Goal: Task Accomplishment & Management: Manage account settings

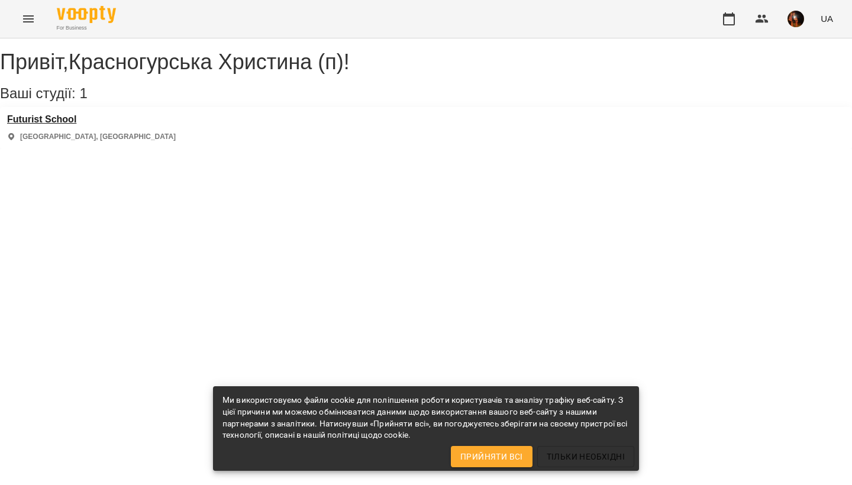
click at [49, 125] on h3 "Futurist School" at bounding box center [91, 119] width 169 height 11
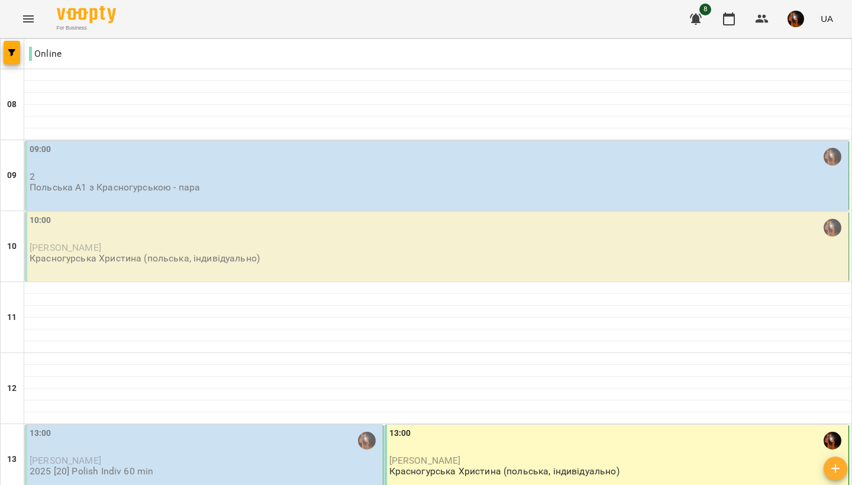
scroll to position [727, 0]
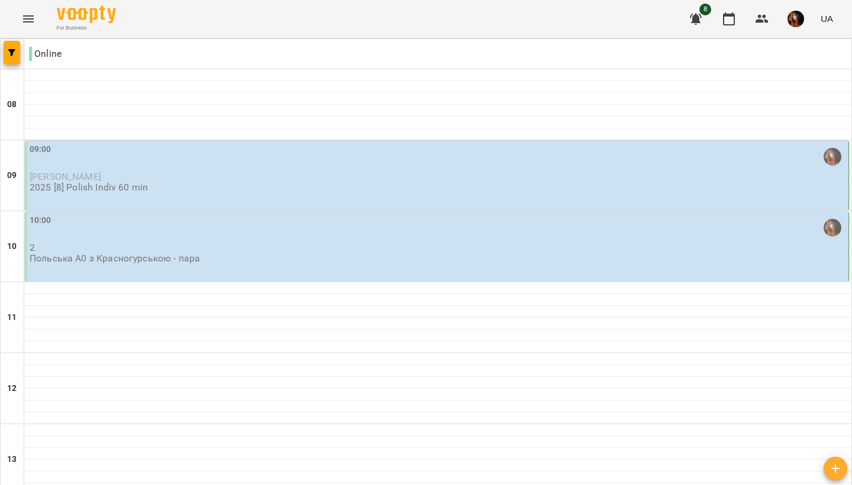
click at [224, 180] on p "[PERSON_NAME]" at bounding box center [438, 177] width 816 height 10
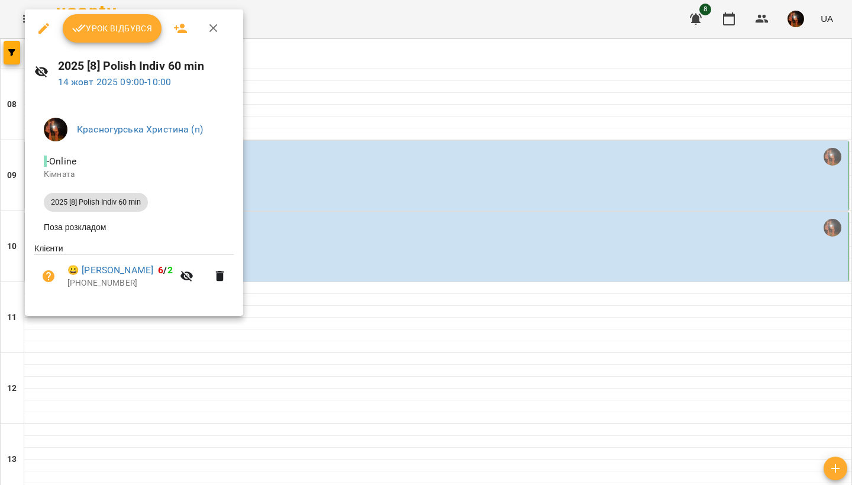
click at [121, 39] on button "Урок відбувся" at bounding box center [112, 28] width 99 height 28
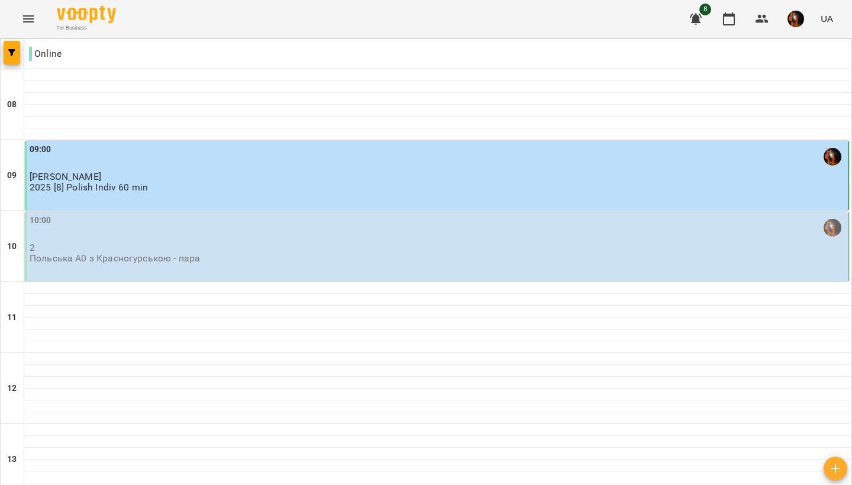
scroll to position [28, 0]
click at [206, 214] on div "10:00" at bounding box center [438, 227] width 816 height 27
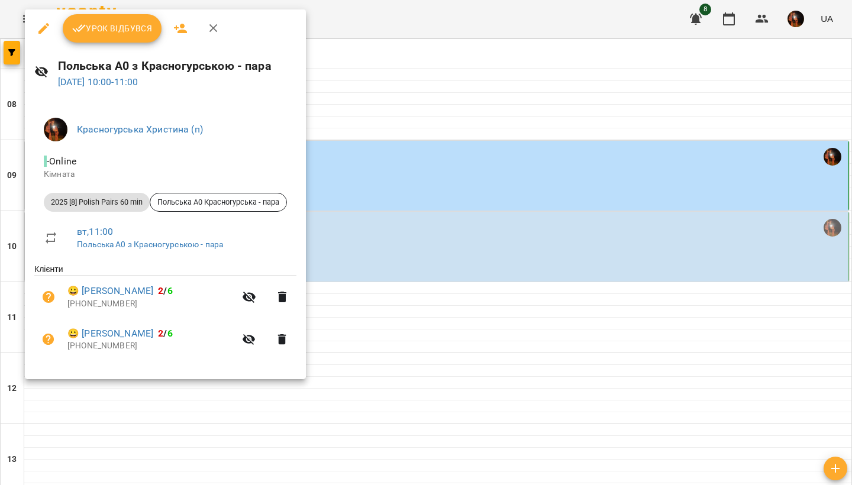
click at [124, 35] on button "Урок відбувся" at bounding box center [112, 28] width 99 height 28
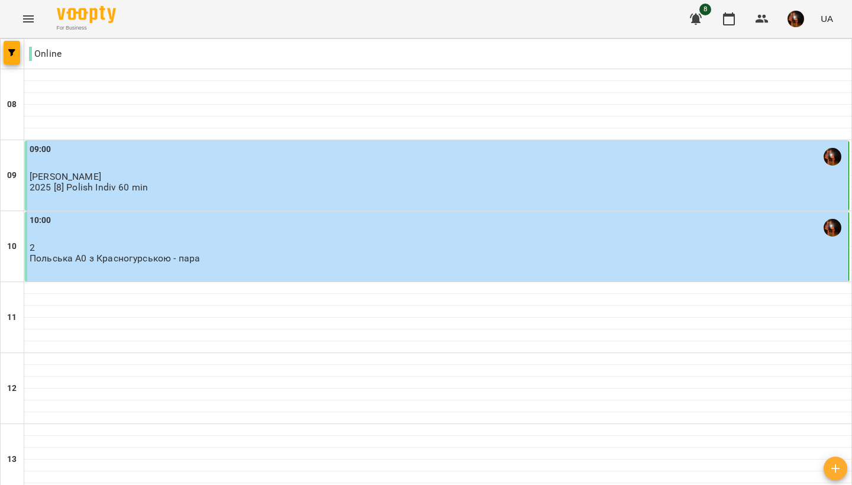
scroll to position [727, 0]
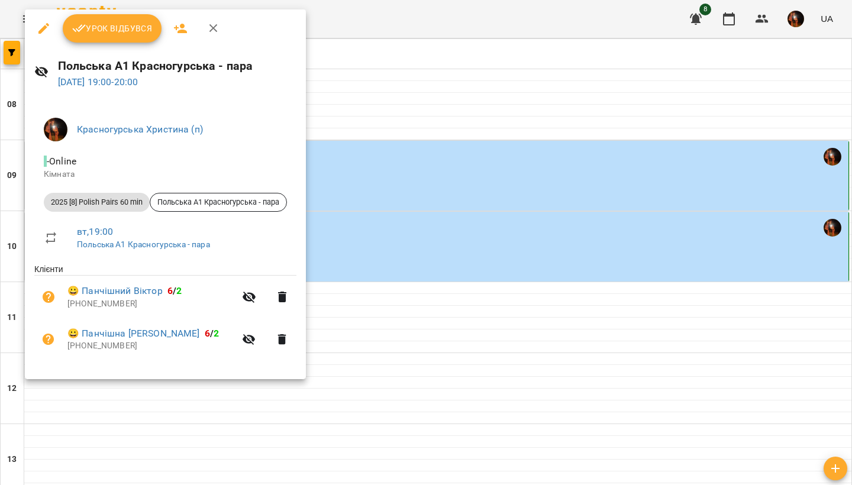
click at [125, 27] on span "Урок відбувся" at bounding box center [112, 28] width 80 height 14
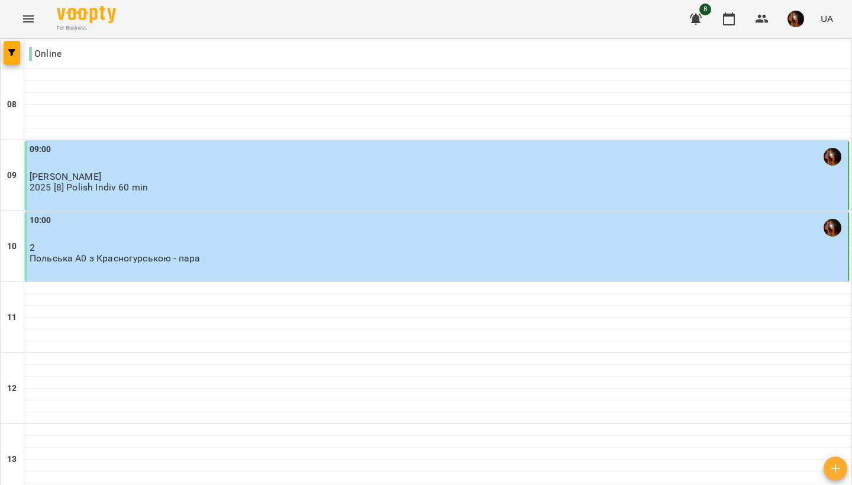
scroll to position [727, 0]
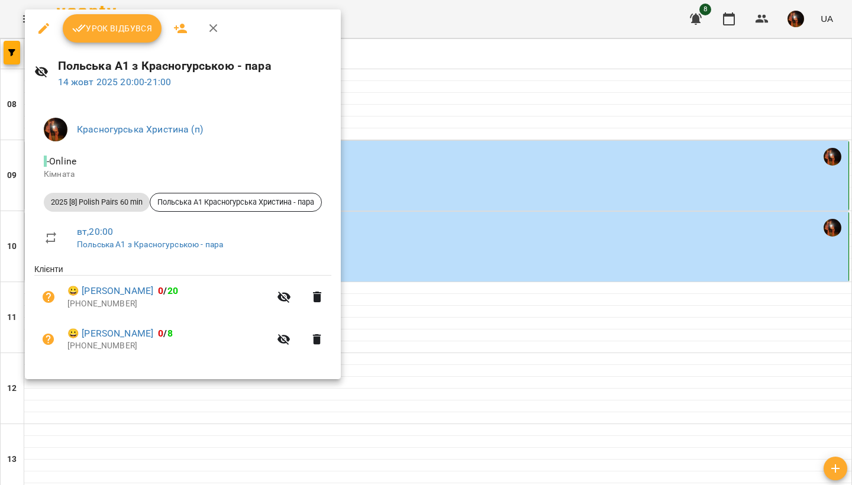
click at [127, 25] on span "Урок відбувся" at bounding box center [112, 28] width 80 height 14
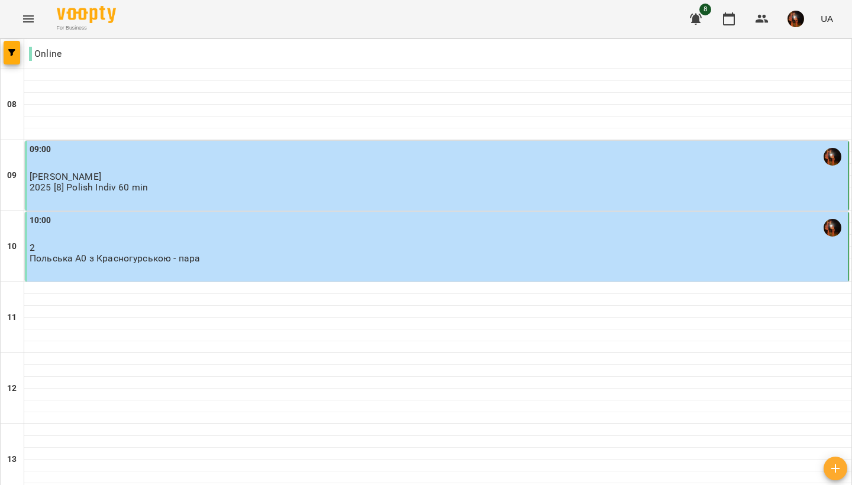
scroll to position [727, 0]
